Goal: Information Seeking & Learning: Learn about a topic

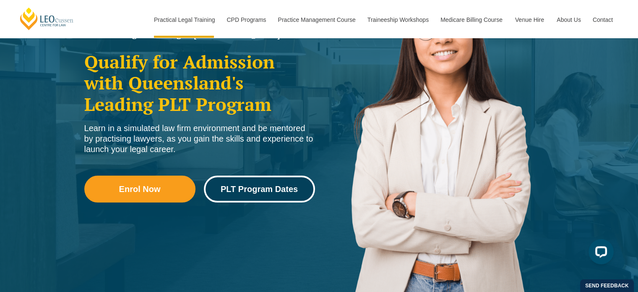
click at [280, 187] on span "PLT Program Dates" at bounding box center [259, 189] width 77 height 8
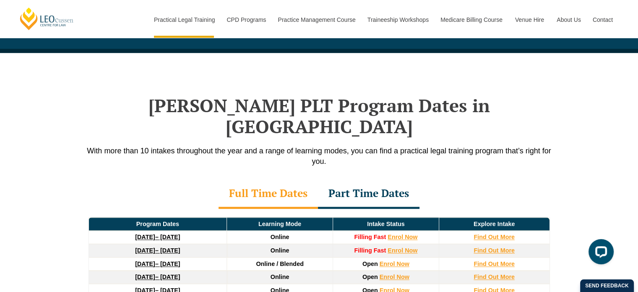
scroll to position [1094, 0]
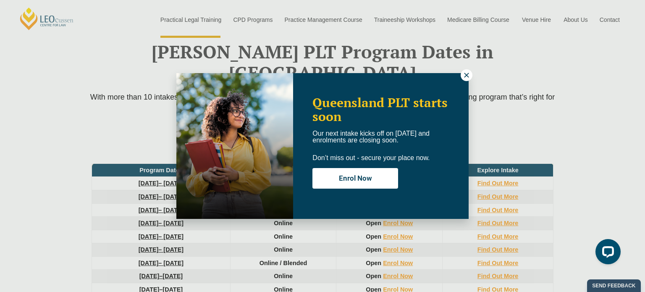
click at [466, 71] on button at bounding box center [467, 75] width 12 height 12
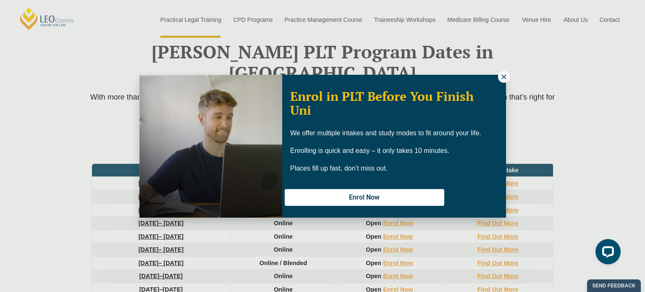
drag, startPoint x: 505, startPoint y: 76, endPoint x: 612, endPoint y: 131, distance: 120.3
click at [505, 77] on icon at bounding box center [504, 77] width 8 height 8
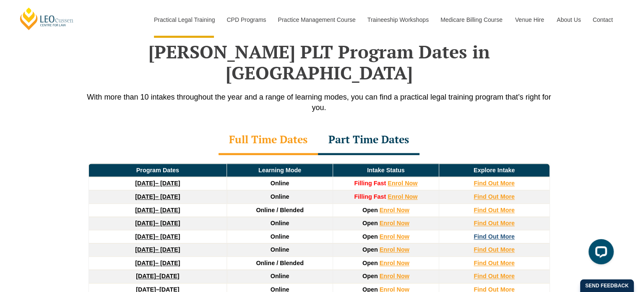
click at [507, 233] on strong "Find Out More" at bounding box center [494, 236] width 41 height 7
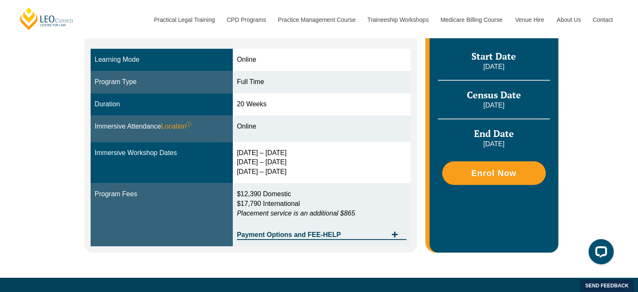
scroll to position [252, 0]
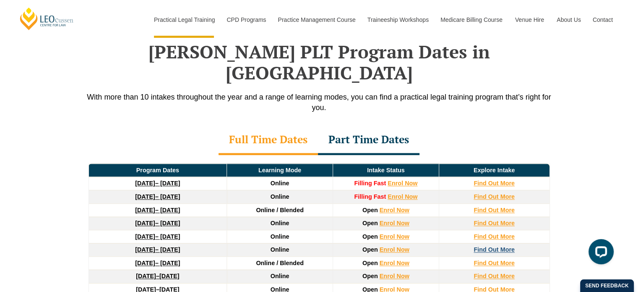
click at [505, 246] on strong "Find Out More" at bounding box center [494, 249] width 41 height 7
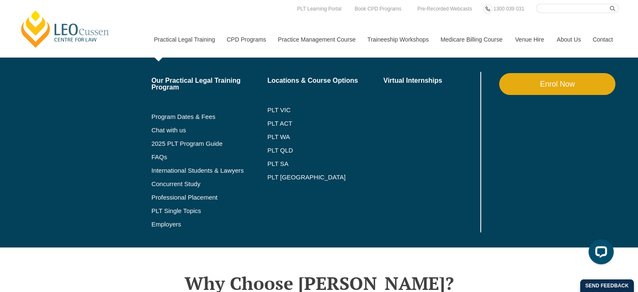
scroll to position [126, 0]
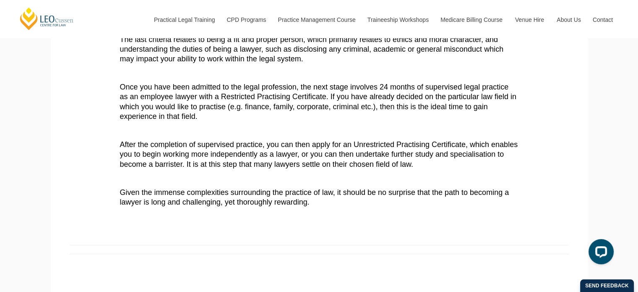
scroll to position [420, 0]
